Goal: Task Accomplishment & Management: Complete application form

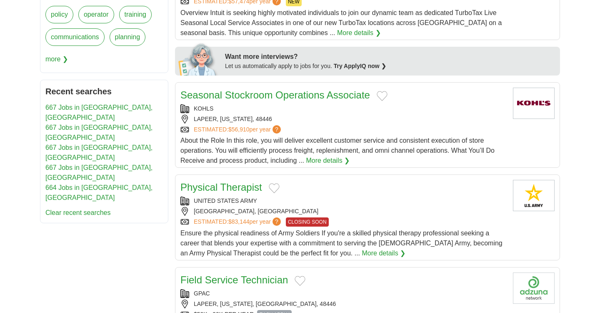
scroll to position [348, 0]
click at [280, 93] on link "Seasonal Stockroom Operations Associate" at bounding box center [275, 94] width 190 height 11
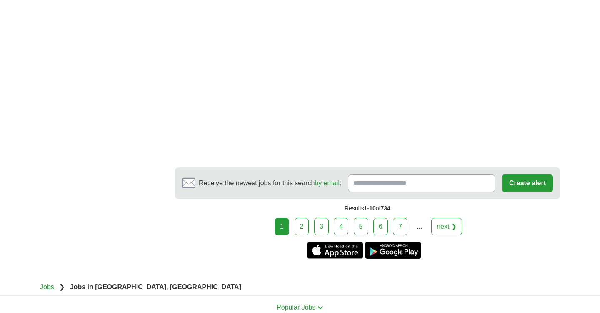
scroll to position [1425, 0]
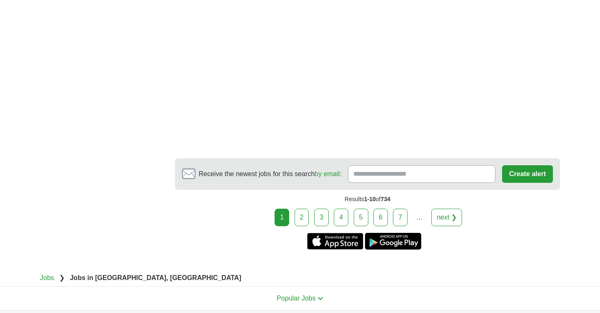
click at [305, 216] on link "2" at bounding box center [302, 217] width 15 height 18
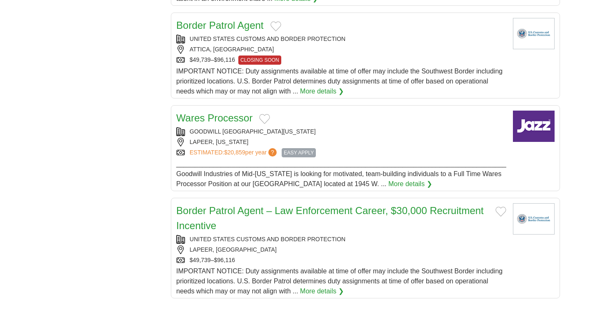
scroll to position [847, 0]
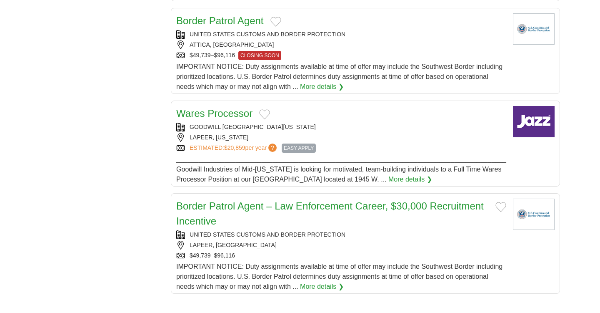
click at [228, 112] on link "Wares Processor" at bounding box center [214, 113] width 76 height 11
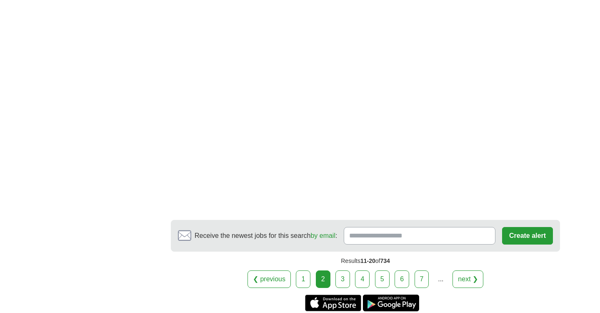
scroll to position [1378, 0]
click at [343, 276] on link "3" at bounding box center [342, 279] width 15 height 18
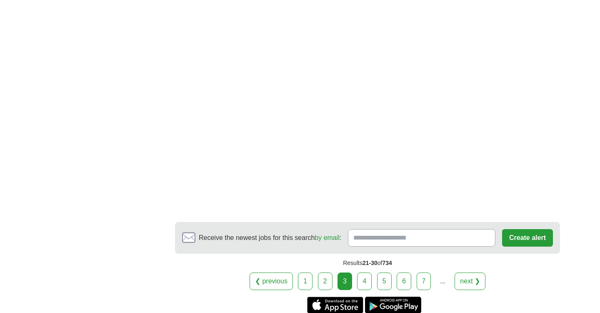
scroll to position [1448, 0]
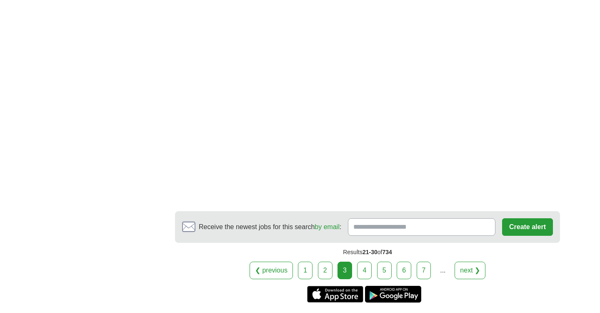
click at [366, 263] on link "4" at bounding box center [364, 270] width 15 height 18
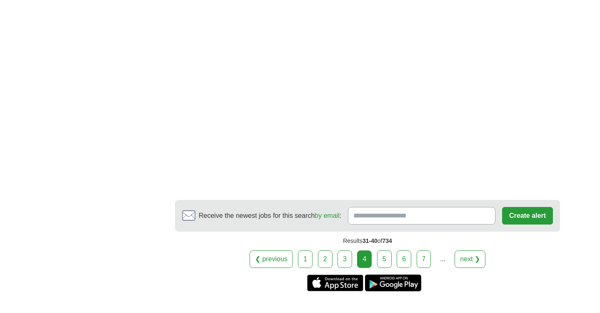
scroll to position [1401, 0]
click at [386, 261] on link "5" at bounding box center [384, 259] width 15 height 18
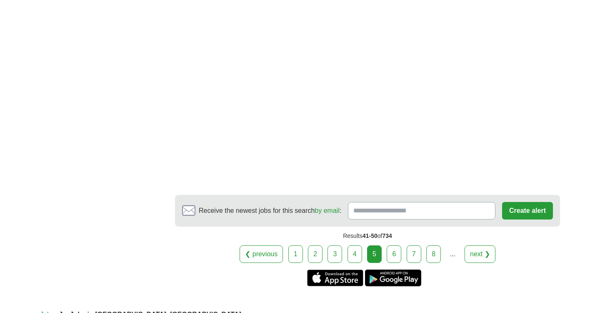
scroll to position [1387, 0]
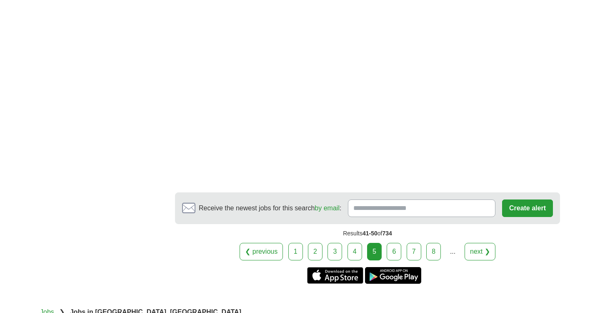
click at [392, 251] on link "6" at bounding box center [394, 252] width 15 height 18
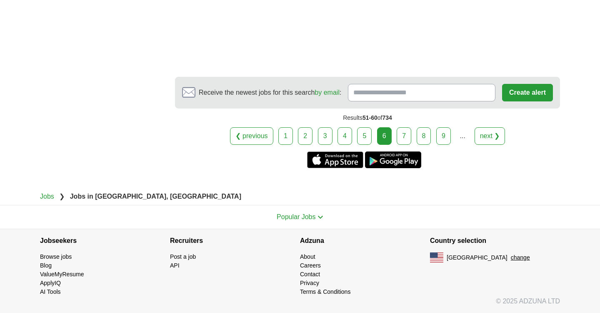
scroll to position [1222, 0]
click at [403, 138] on link "7" at bounding box center [404, 136] width 15 height 18
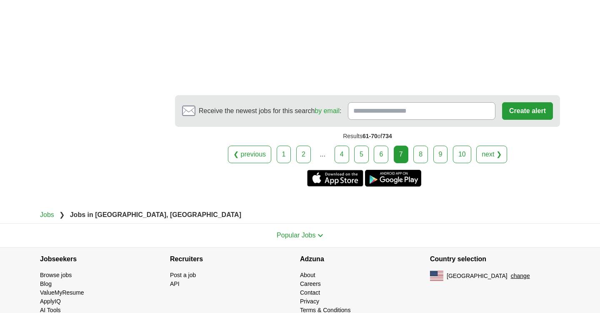
scroll to position [1244, 0]
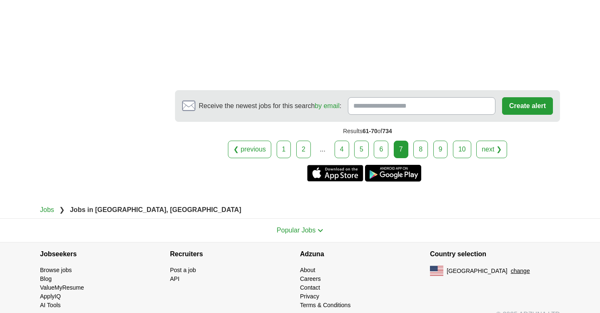
click at [421, 147] on link "8" at bounding box center [420, 149] width 15 height 18
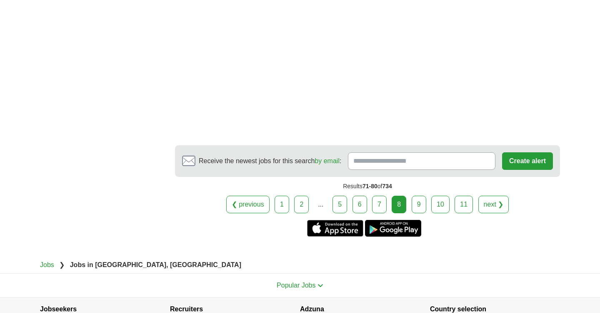
scroll to position [1526, 0]
click at [420, 195] on link "9" at bounding box center [419, 204] width 15 height 18
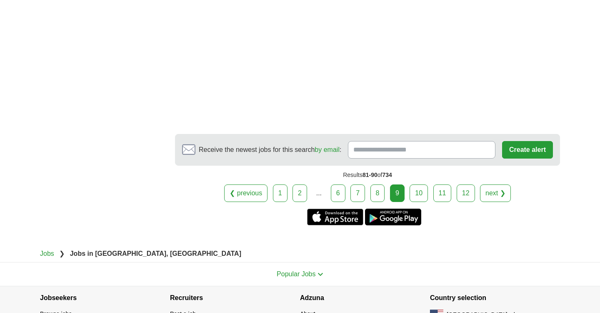
scroll to position [1421, 0]
click at [417, 190] on link "10" at bounding box center [419, 193] width 18 height 18
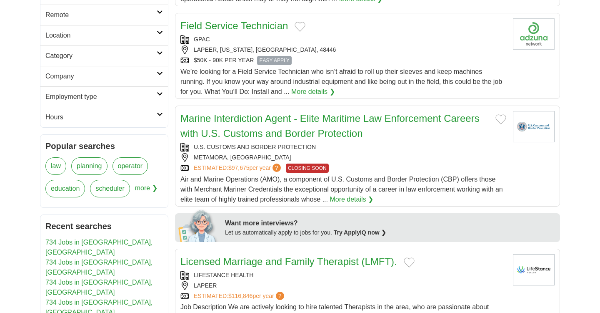
scroll to position [198, 0]
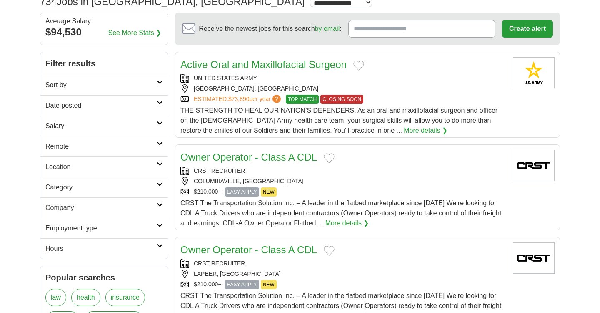
scroll to position [65, 0]
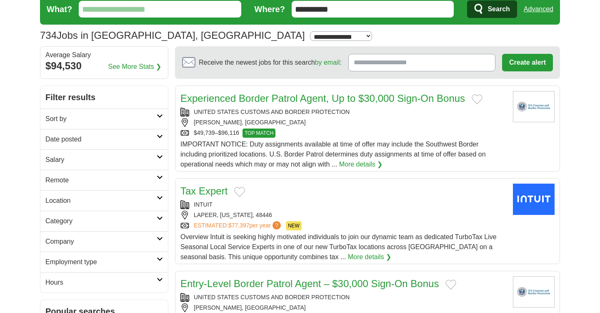
scroll to position [31, 0]
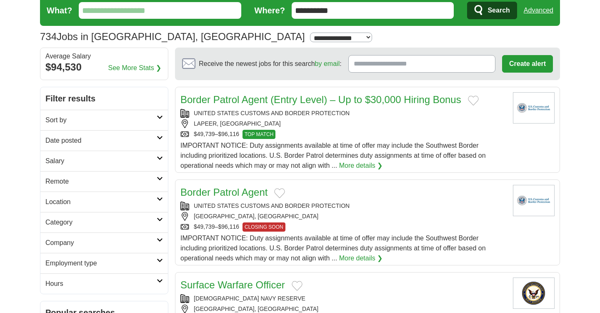
scroll to position [30, 0]
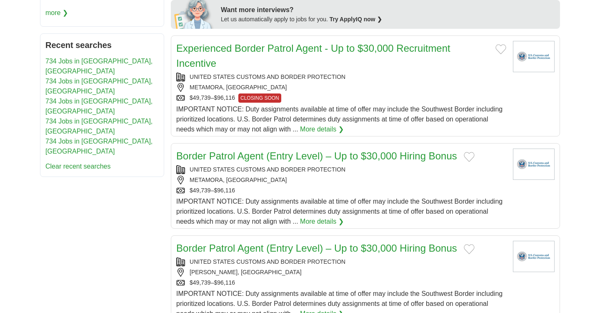
scroll to position [382, 0]
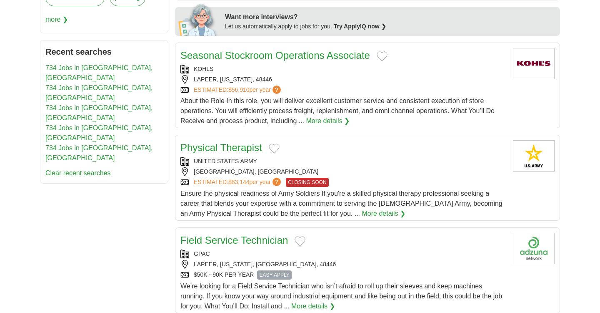
scroll to position [387, 0]
